Goal: Task Accomplishment & Management: Manage account settings

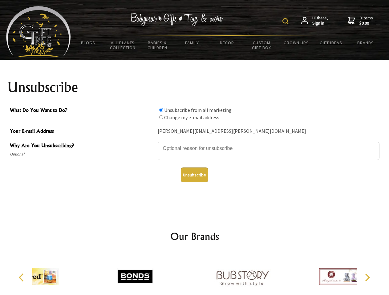
click at [286, 21] on img at bounding box center [285, 21] width 6 height 6
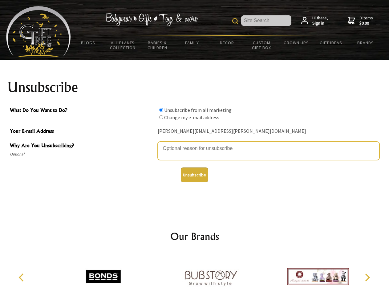
click at [195, 144] on textarea "Why Are You Unsubscribing?" at bounding box center [269, 151] width 222 height 18
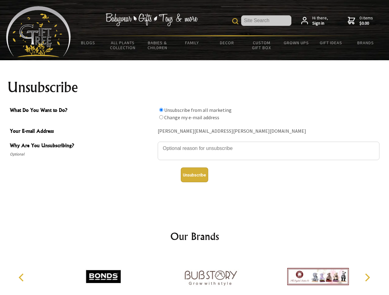
click at [161, 110] on input "What Do You Want to Do?" at bounding box center [161, 110] width 4 height 4
click at [161, 117] on input "What Do You Want to Do?" at bounding box center [161, 117] width 4 height 4
radio input "true"
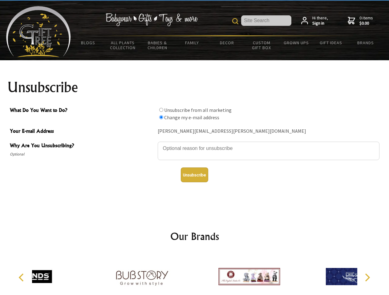
click at [194, 175] on button "Unsubscribe" at bounding box center [194, 175] width 27 height 15
click at [195, 275] on div at bounding box center [141, 278] width 107 height 48
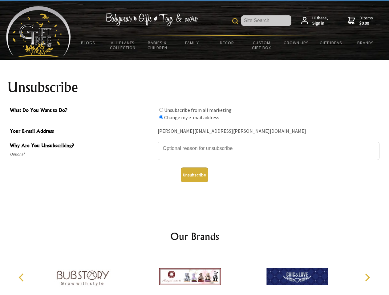
click at [22, 278] on icon "Previous" at bounding box center [22, 278] width 8 height 8
click at [367, 278] on icon "Next" at bounding box center [367, 278] width 8 height 8
